Goal: Register for event/course

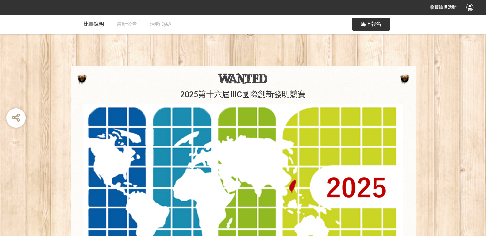
click at [100, 23] on span "比賽說明" at bounding box center [93, 24] width 20 height 6
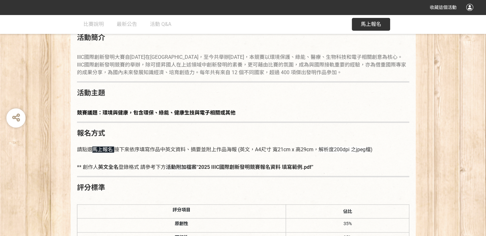
scroll to position [232, 0]
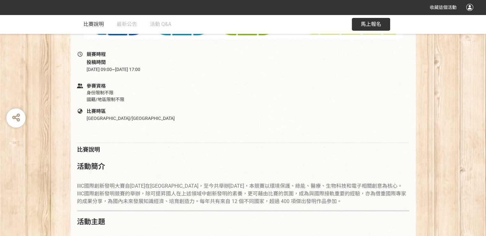
click at [88, 23] on span "比賽說明" at bounding box center [93, 24] width 20 height 6
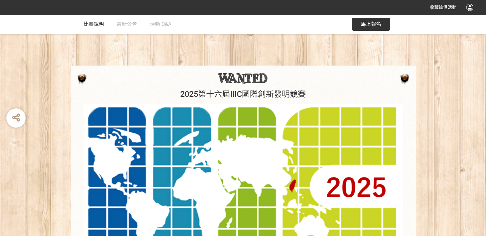
scroll to position [0, 0]
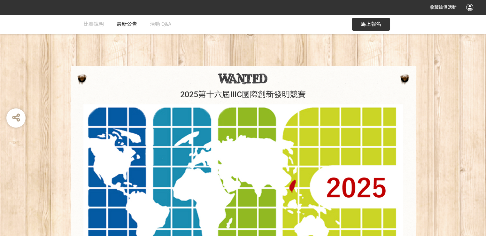
click at [125, 24] on span "最新公告" at bounding box center [127, 24] width 20 height 6
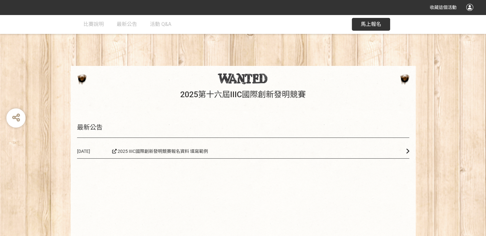
click at [406, 152] on icon at bounding box center [407, 151] width 3 height 6
click at [156, 23] on span "活動 Q&A" at bounding box center [160, 24] width 21 height 6
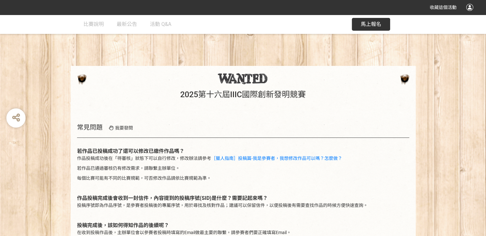
click at [373, 20] on button "馬上報名" at bounding box center [371, 24] width 38 height 13
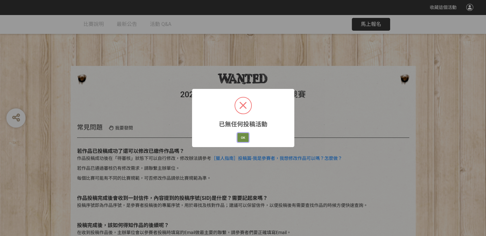
click at [241, 136] on button "OK" at bounding box center [242, 137] width 11 height 9
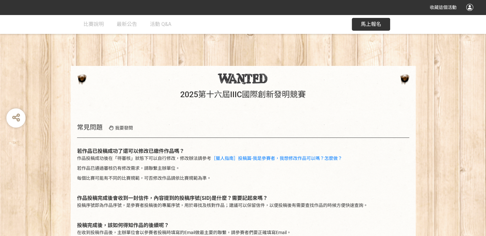
click at [442, 7] on span "收藏這個活動" at bounding box center [442, 7] width 27 height 5
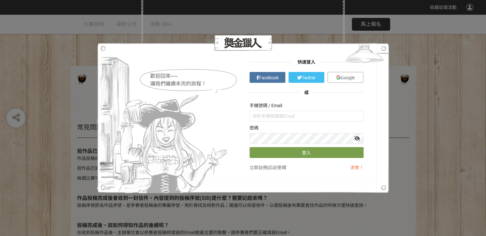
click at [443, 69] on div "歡迎回來~~ 讓我們繼續未完的旅程！ 快速登入 Facebook Twitter Google 或 手機號碼 / Email 密碼 登入 立即註冊 | 忘記密…" at bounding box center [243, 118] width 486 height 236
